Goal: Task Accomplishment & Management: Complete application form

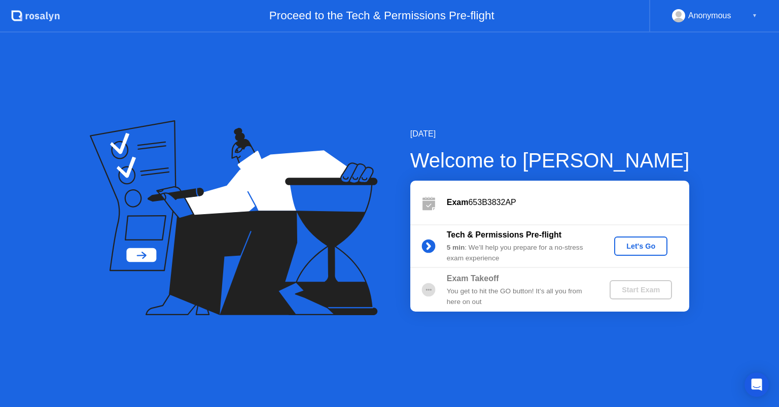
click at [635, 246] on div "Let's Go" at bounding box center [641, 246] width 45 height 8
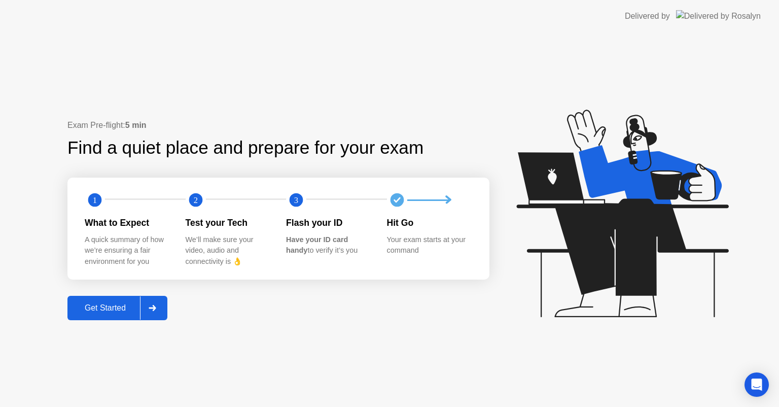
click at [114, 303] on div "Get Started" at bounding box center [106, 307] width 70 height 9
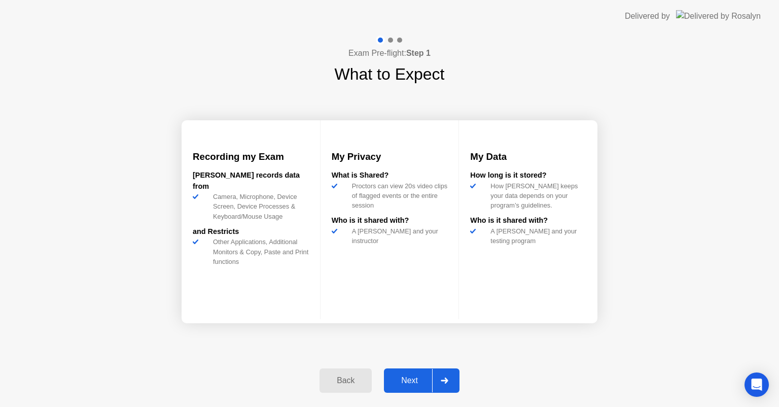
click at [406, 382] on div "Next" at bounding box center [409, 380] width 45 height 9
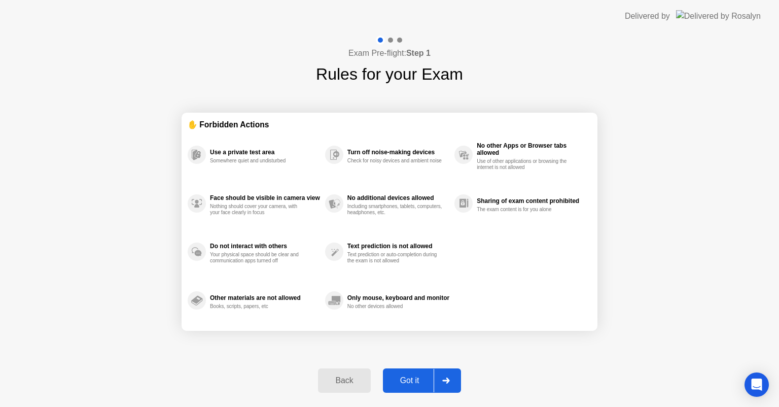
click at [406, 382] on div "Got it" at bounding box center [410, 380] width 48 height 9
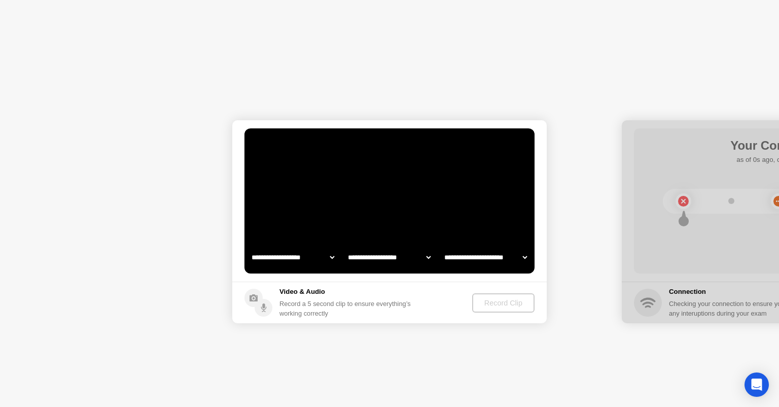
select select "**********"
select select "*******"
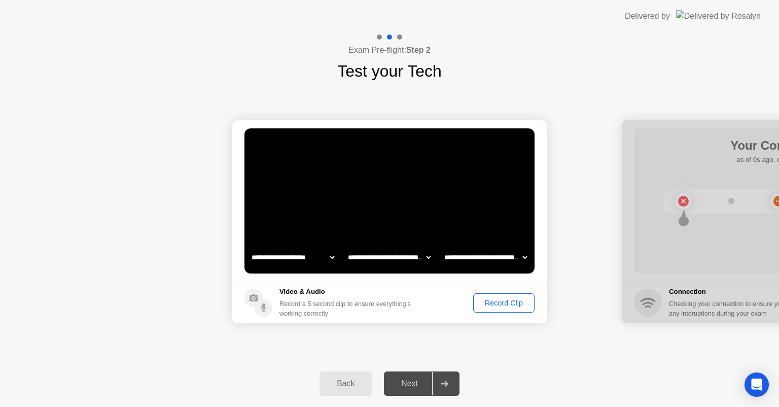
click at [406, 384] on div "Next" at bounding box center [409, 383] width 45 height 9
click at [428, 256] on select "**********" at bounding box center [389, 257] width 87 height 20
click at [446, 226] on video at bounding box center [390, 200] width 290 height 145
click at [522, 259] on select "**********" at bounding box center [485, 257] width 87 height 20
click at [486, 197] on video at bounding box center [390, 200] width 290 height 145
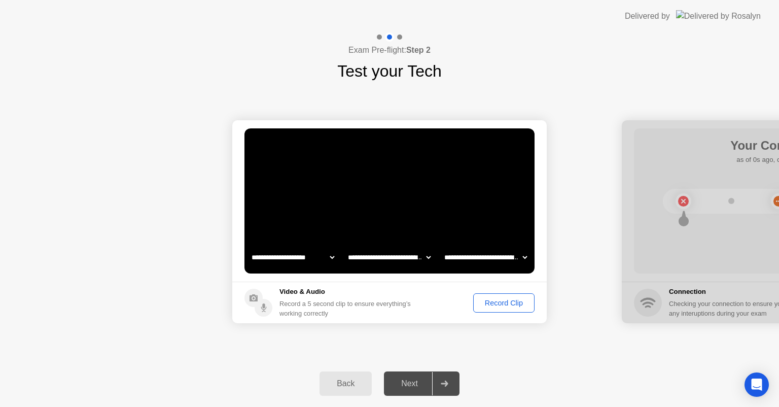
click at [506, 304] on div "Record Clip" at bounding box center [504, 303] width 54 height 8
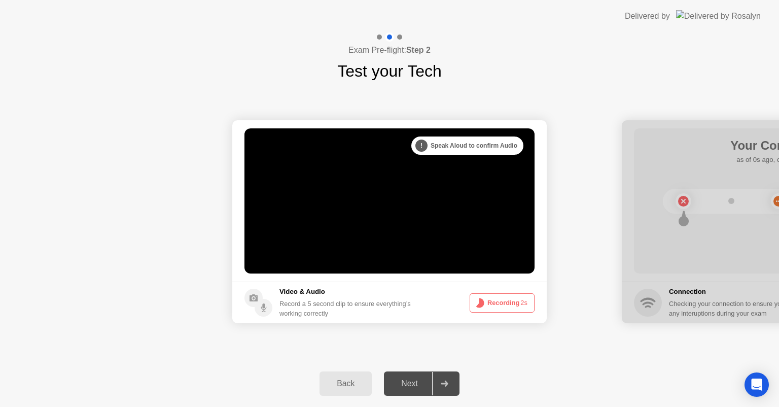
click at [506, 304] on button "Recording 2s" at bounding box center [502, 302] width 65 height 19
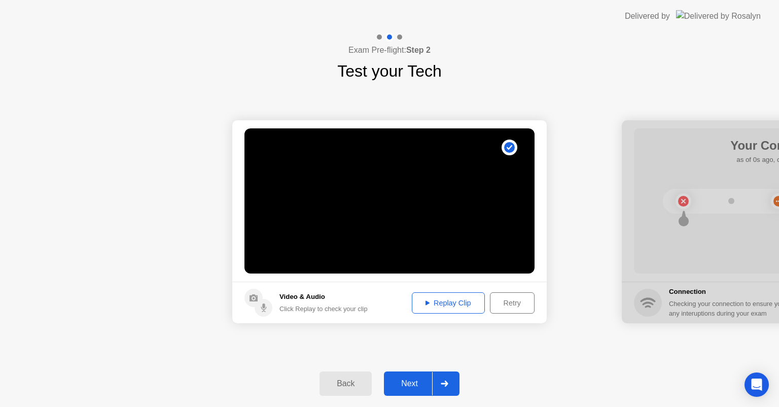
click at [434, 307] on div "Replay Clip" at bounding box center [449, 303] width 66 height 8
click at [402, 383] on div "Next" at bounding box center [409, 383] width 45 height 9
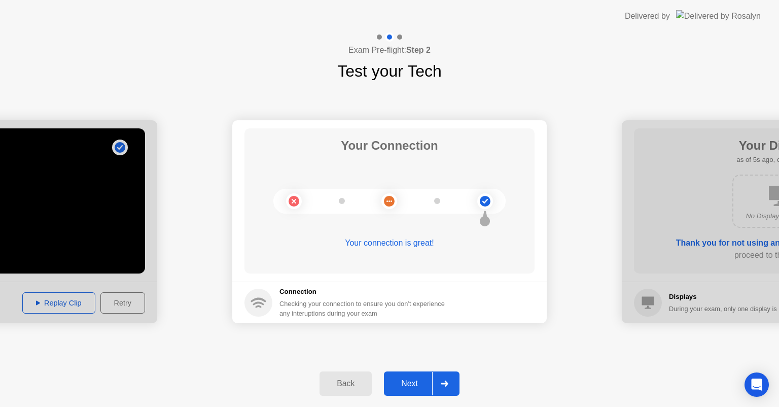
click at [402, 383] on div "Next" at bounding box center [409, 383] width 45 height 9
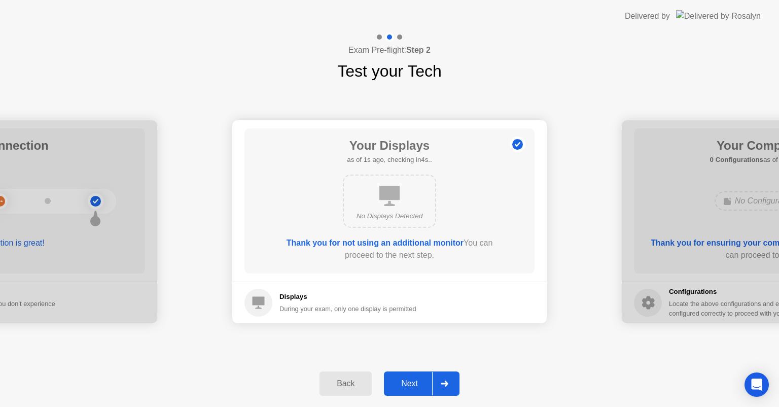
click at [402, 383] on div "Next" at bounding box center [409, 383] width 45 height 9
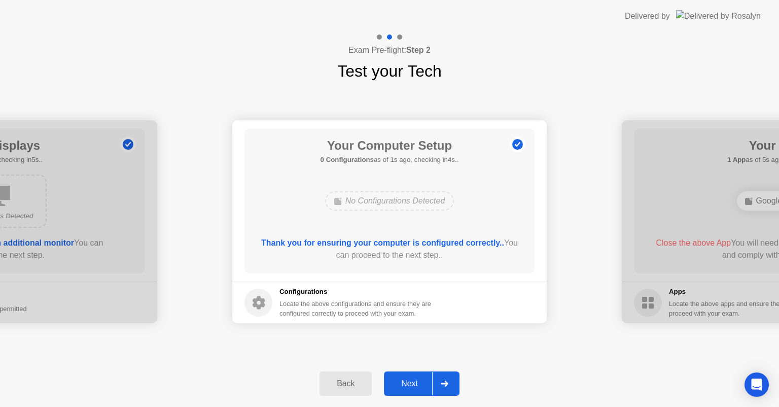
click at [402, 383] on div "Next" at bounding box center [409, 383] width 45 height 9
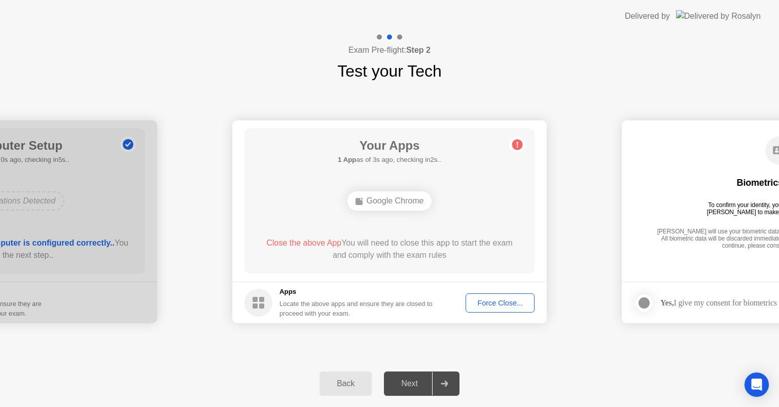
click at [507, 294] on button "Force Close..." at bounding box center [500, 302] width 69 height 19
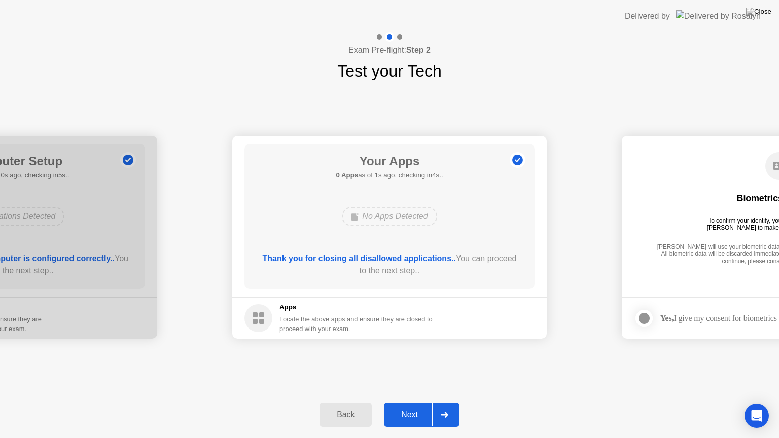
click at [402, 406] on div "Next" at bounding box center [409, 415] width 45 height 9
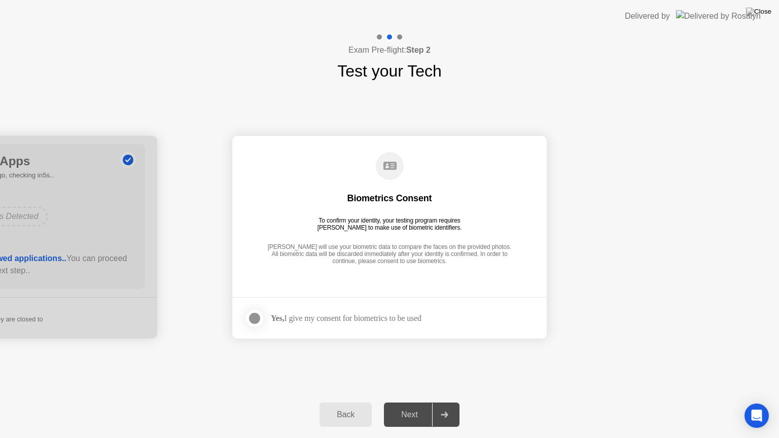
click at [260, 322] on div at bounding box center [255, 319] width 12 height 12
click at [410, 406] on div "Next" at bounding box center [409, 415] width 45 height 9
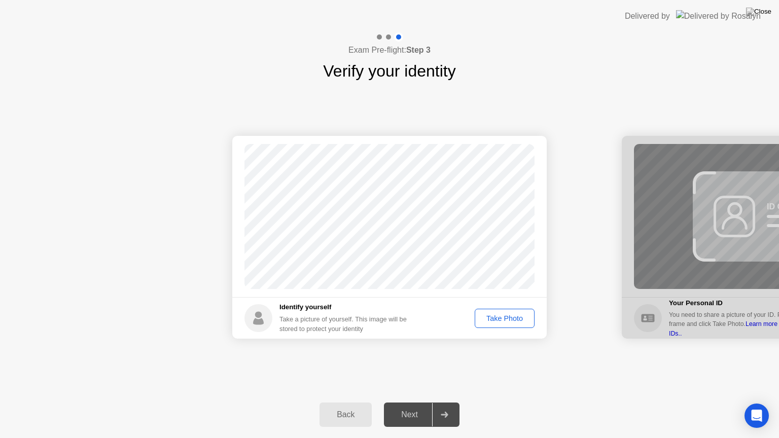
click at [503, 317] on div "Take Photo" at bounding box center [505, 319] width 53 height 8
click at [410, 406] on div "Next" at bounding box center [409, 415] width 45 height 9
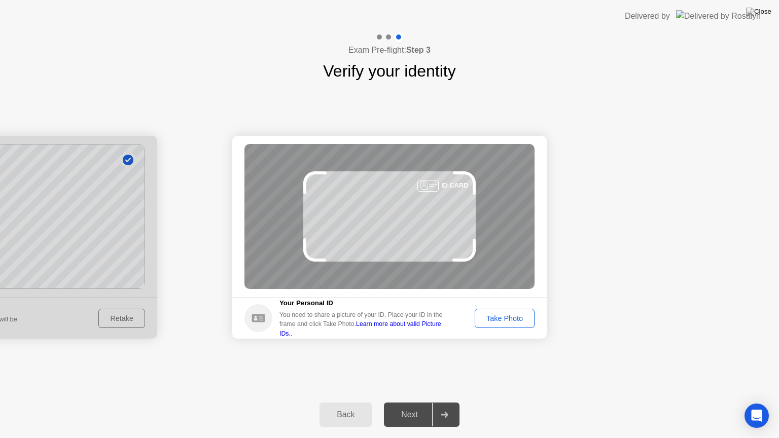
click at [499, 315] on div "Take Photo" at bounding box center [505, 319] width 53 height 8
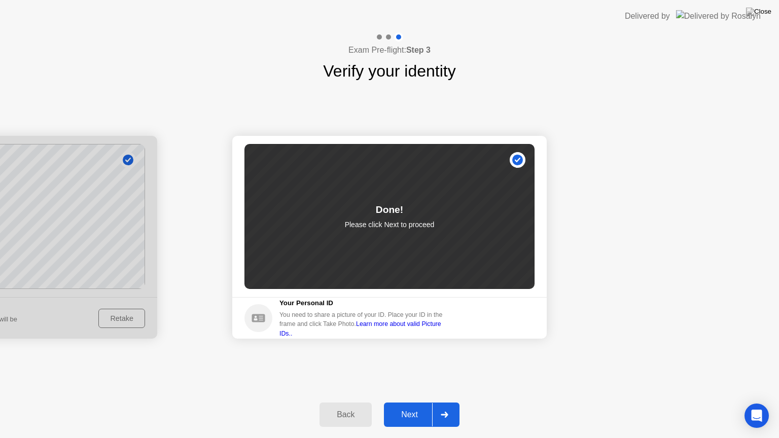
click at [410, 406] on div "Next" at bounding box center [409, 415] width 45 height 9
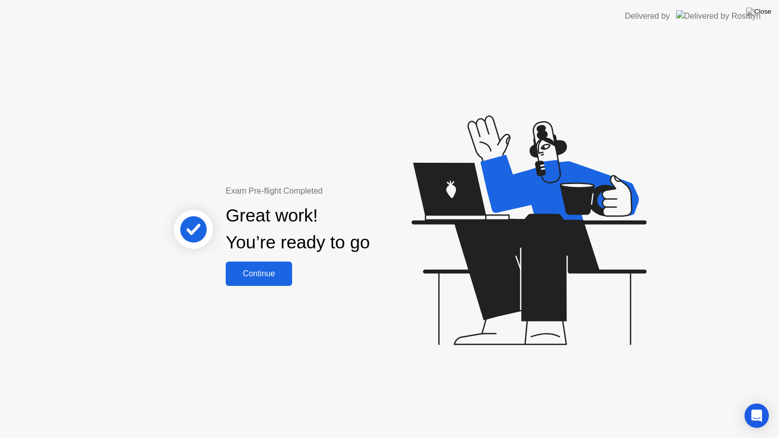
click at [259, 270] on div "Continue" at bounding box center [259, 273] width 60 height 9
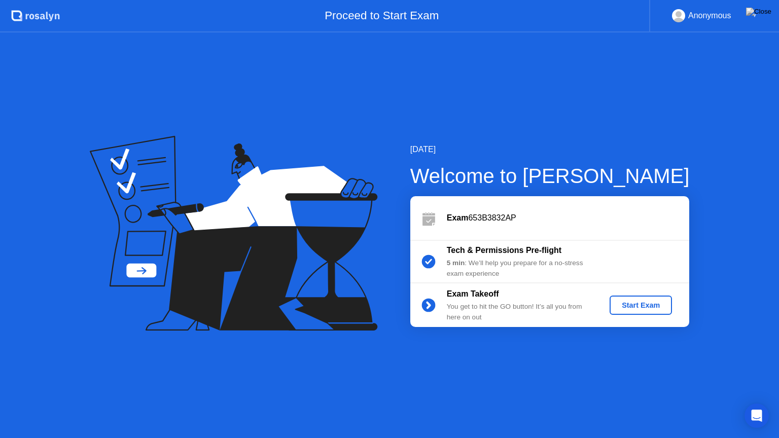
click at [648, 301] on div "Start Exam" at bounding box center [641, 305] width 54 height 8
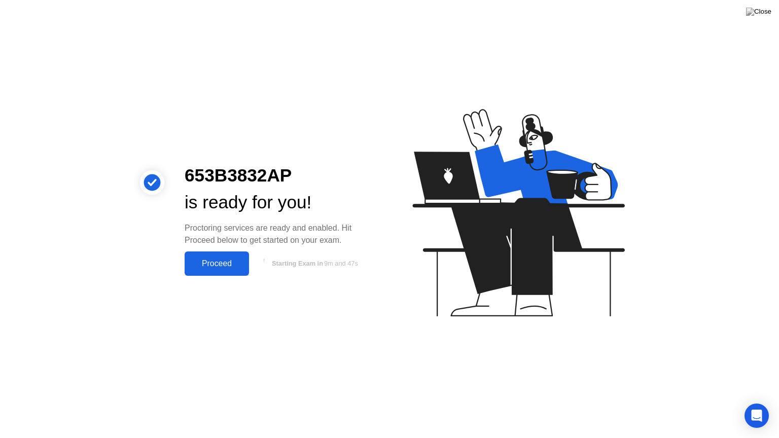
click at [226, 265] on div "Proceed" at bounding box center [217, 263] width 58 height 9
